Goal: Book appointment/travel/reservation

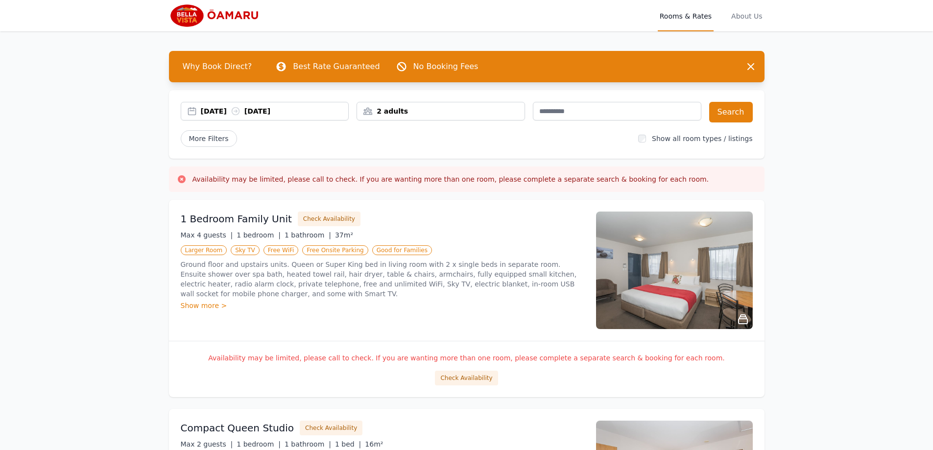
click at [306, 108] on div "[DATE] [DATE]" at bounding box center [275, 111] width 148 height 10
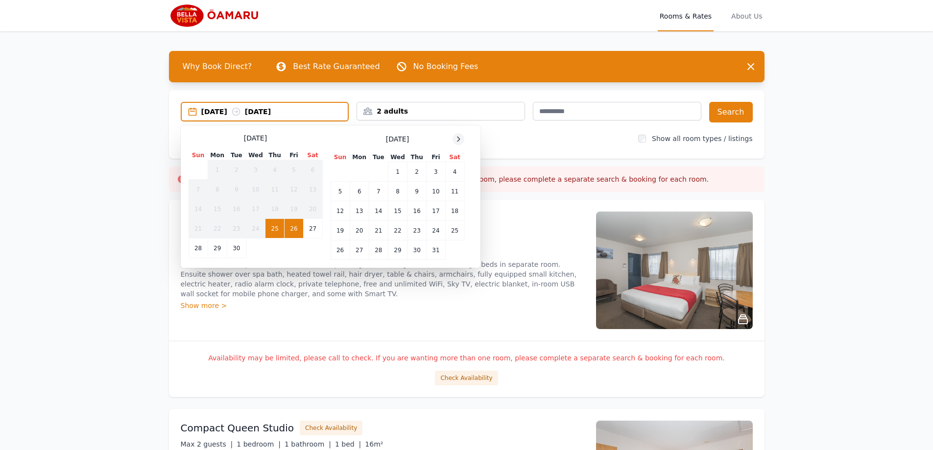
click at [456, 141] on icon at bounding box center [458, 139] width 8 height 8
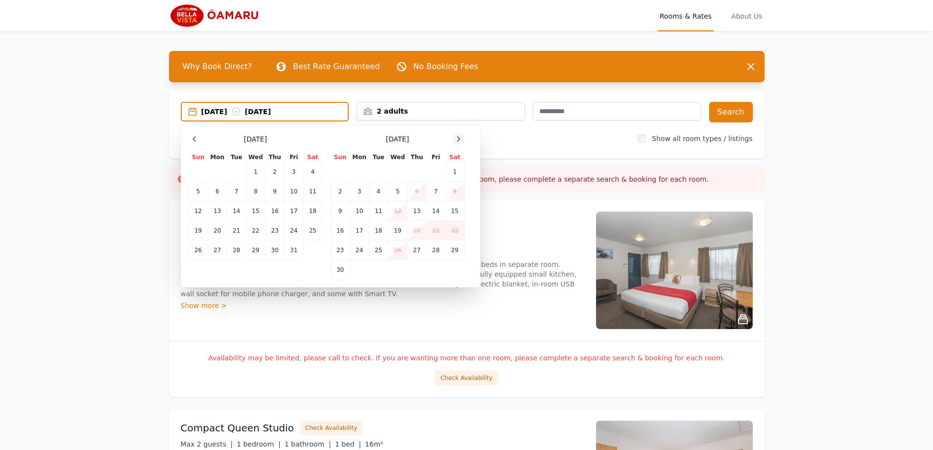
click at [456, 141] on icon at bounding box center [458, 139] width 8 height 8
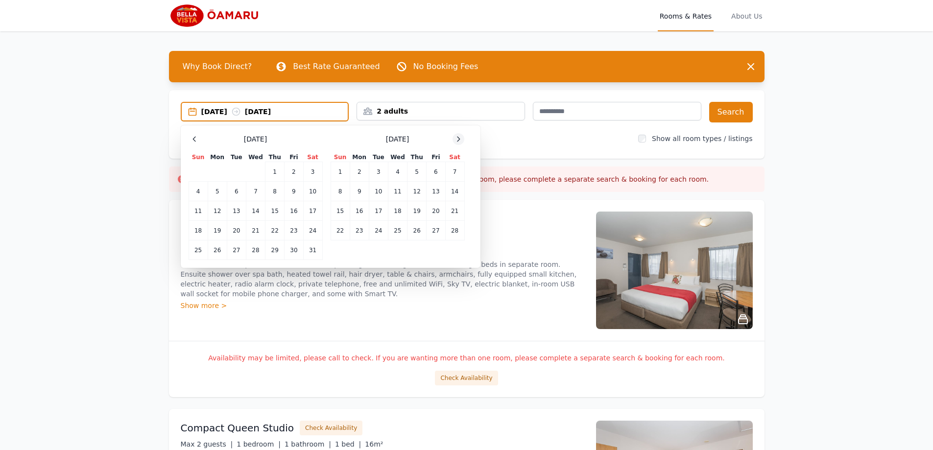
click at [456, 141] on icon at bounding box center [458, 139] width 8 height 8
click at [216, 172] on td "2" at bounding box center [217, 172] width 19 height 20
click at [237, 172] on td "3" at bounding box center [236, 172] width 19 height 20
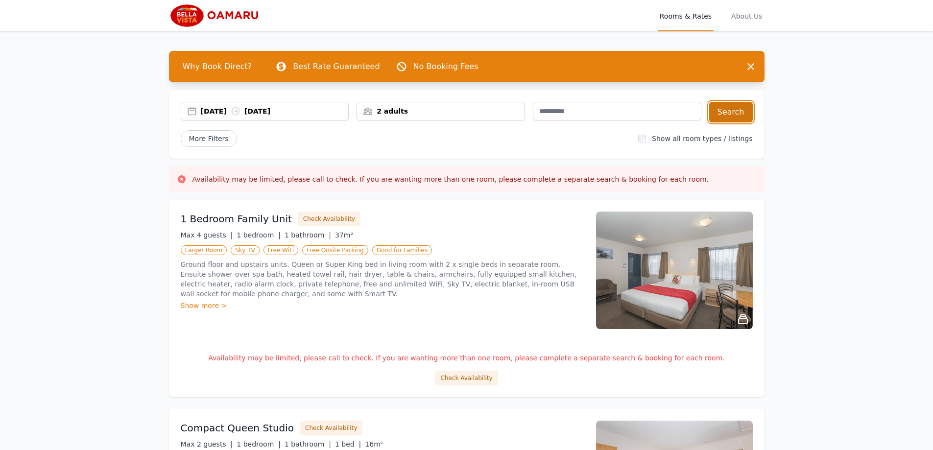
click at [739, 113] on button "Search" at bounding box center [731, 112] width 44 height 21
